Goal: Transaction & Acquisition: Purchase product/service

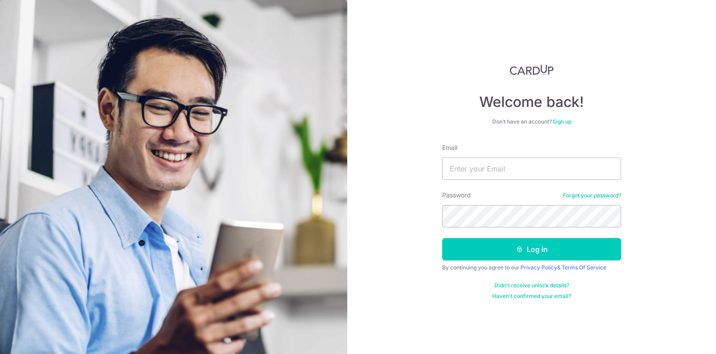
click at [462, 165] on input "Email" at bounding box center [531, 169] width 179 height 22
type input "[EMAIL_ADDRESS][DOMAIN_NAME]"
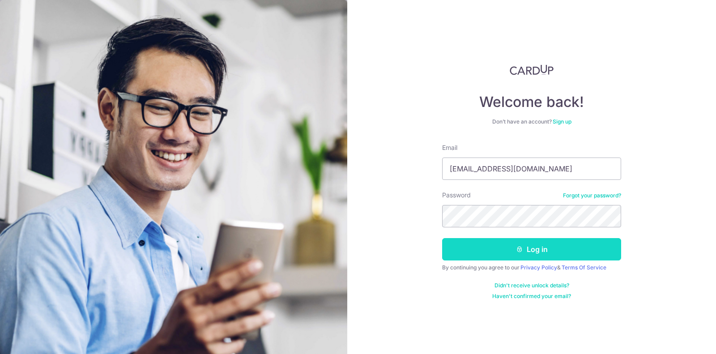
click at [523, 245] on button "Log in" at bounding box center [531, 249] width 179 height 22
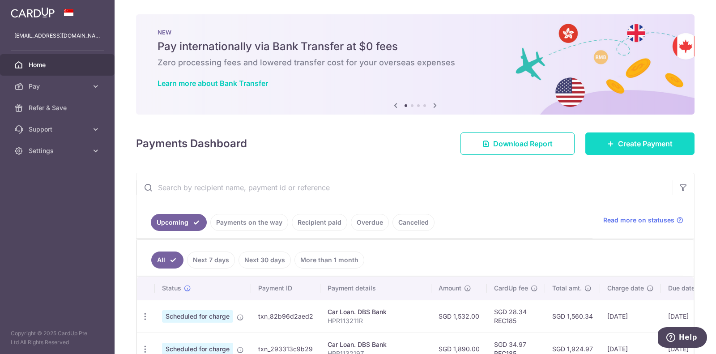
click at [639, 148] on span "Create Payment" at bounding box center [645, 143] width 55 height 11
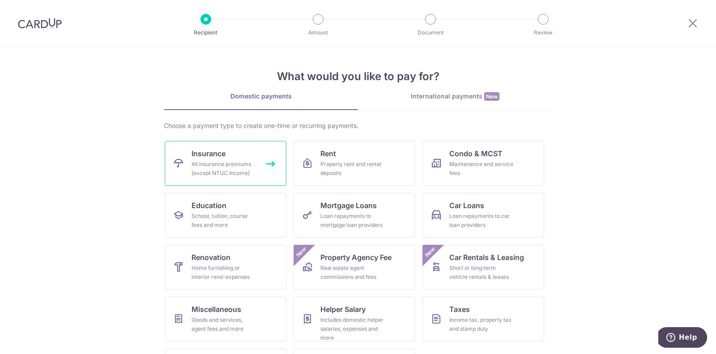
click at [237, 154] on link "Insurance All insurance premiums (except NTUC Income)" at bounding box center [226, 163] width 122 height 45
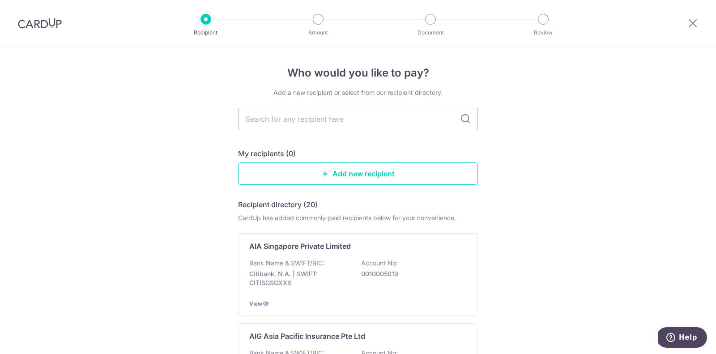
scroll to position [7, 0]
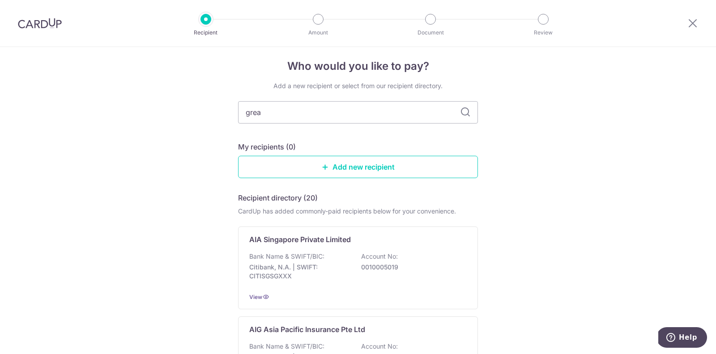
type input "great"
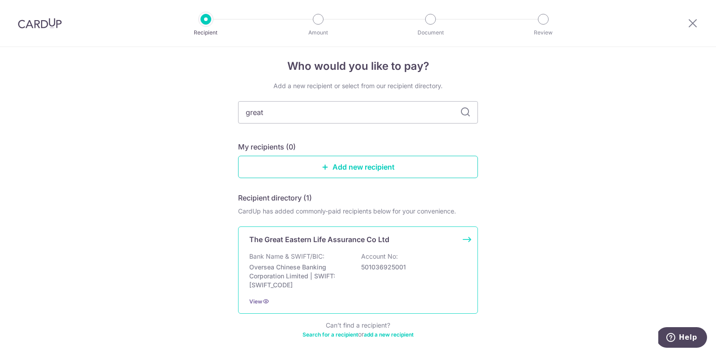
click at [322, 273] on p "Oversea Chinese Banking Corporation Limited | SWIFT: OCBCSGSGXXX" at bounding box center [299, 276] width 100 height 27
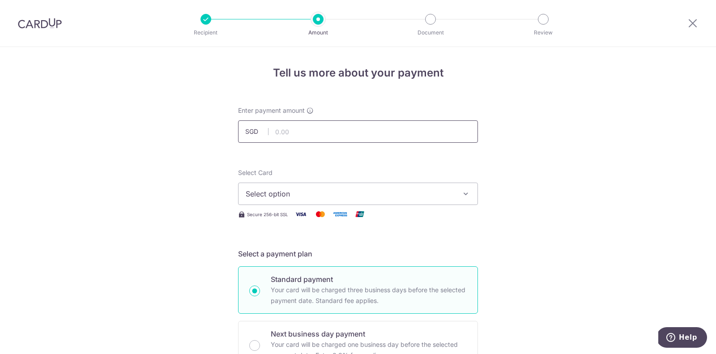
click at [326, 129] on input "text" at bounding box center [358, 131] width 240 height 22
type input "70.30"
click at [298, 197] on span "Select option" at bounding box center [350, 194] width 209 height 11
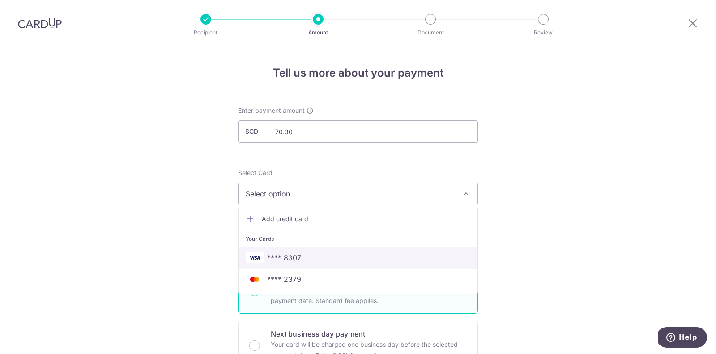
click at [302, 253] on span "**** 8307" at bounding box center [358, 258] width 225 height 11
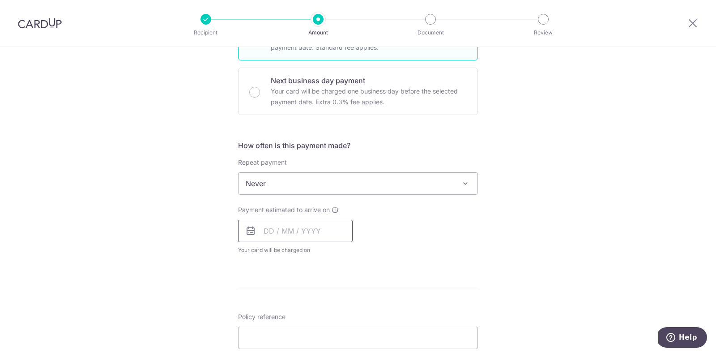
scroll to position [255, 0]
click at [277, 220] on input "text" at bounding box center [295, 229] width 115 height 22
click at [155, 328] on div "Tell us more about your payment Enter payment amount SGD 70.30 70.30 Select Car…" at bounding box center [358, 215] width 716 height 847
click at [274, 218] on input "text" at bounding box center [295, 229] width 115 height 22
click at [273, 329] on link "15" at bounding box center [274, 329] width 14 height 14
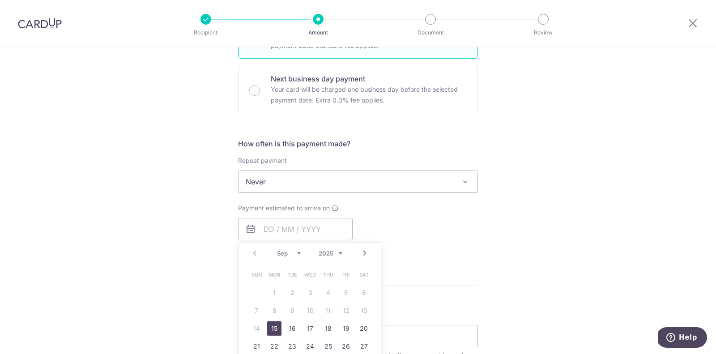
type input "15/09/2025"
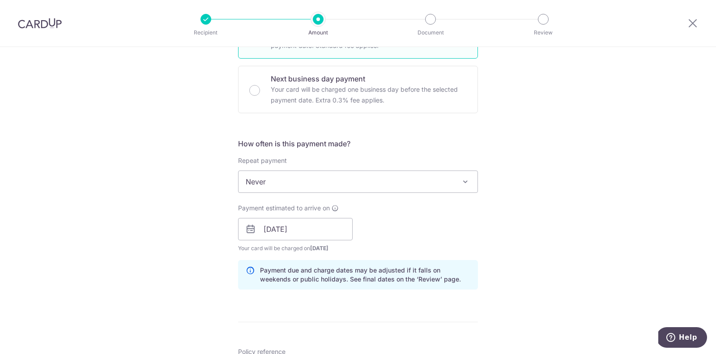
click at [189, 291] on div "Tell us more about your payment Enter payment amount SGD 70.30 70.30 Select Car…" at bounding box center [358, 234] width 716 height 884
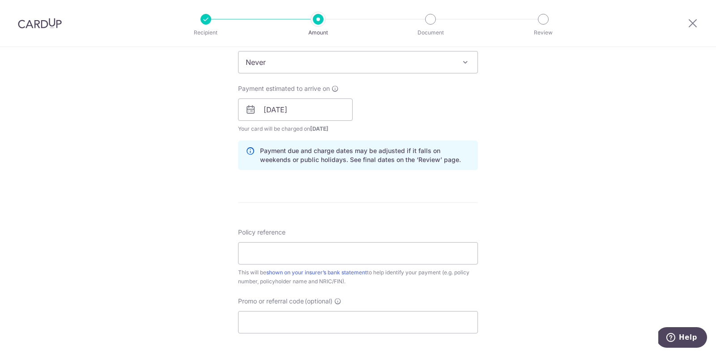
scroll to position [375, 0]
click at [281, 251] on input "Policy reference" at bounding box center [358, 253] width 240 height 22
type input "0082063668"
click at [138, 282] on div "Tell us more about your payment Enter payment amount SGD 70.30 70.30 Select Car…" at bounding box center [358, 114] width 716 height 884
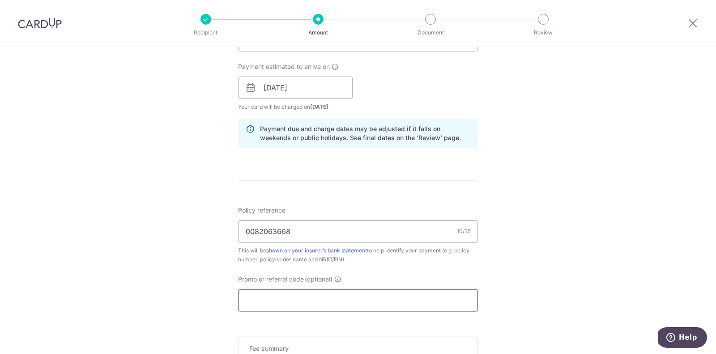
click at [287, 306] on input "Promo or referral code (optional)" at bounding box center [358, 300] width 240 height 22
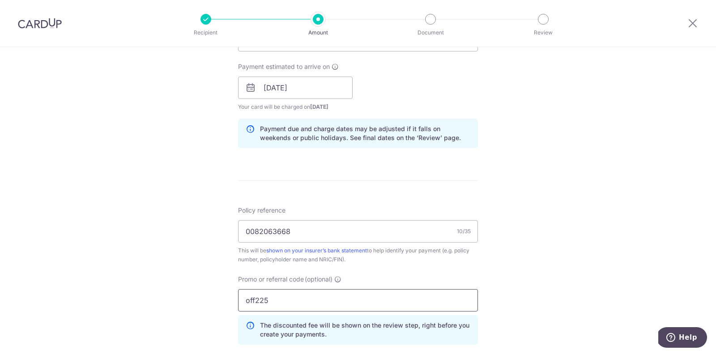
type input "off225"
click at [126, 274] on div "Tell us more about your payment Enter payment amount SGD 70.30 70.30 Select Car…" at bounding box center [358, 112] width 716 height 924
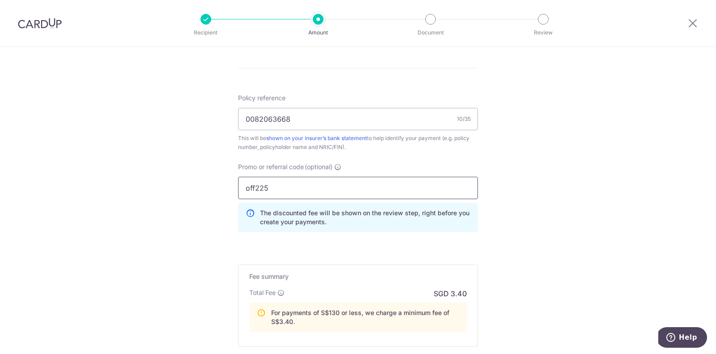
scroll to position [613, 0]
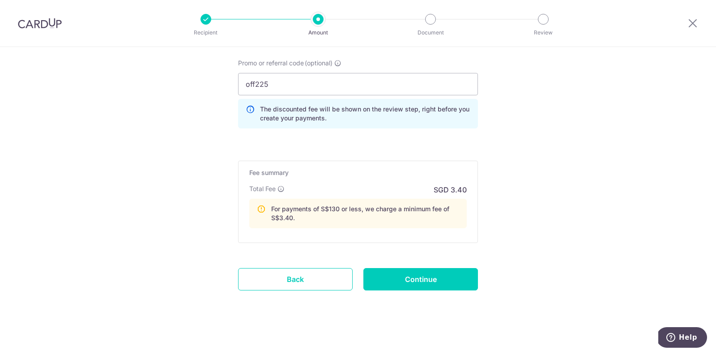
click at [281, 275] on link "Back" at bounding box center [295, 279] width 115 height 22
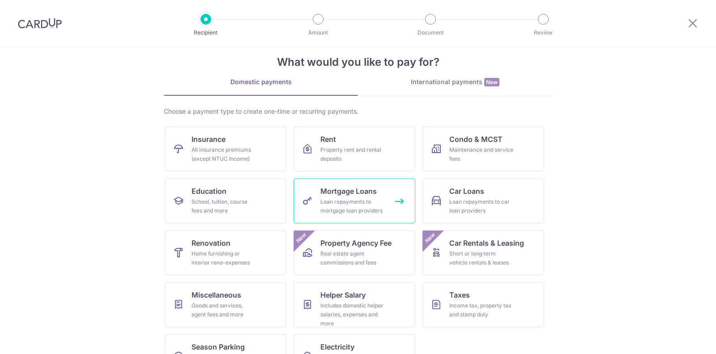
scroll to position [46, 0]
